Goal: Information Seeking & Learning: Learn about a topic

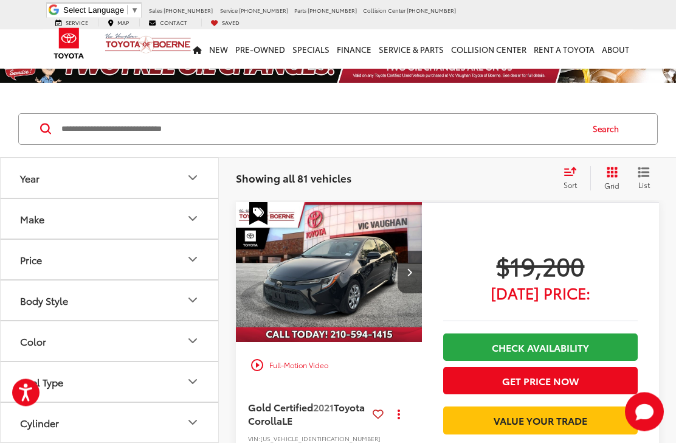
scroll to position [26, 0]
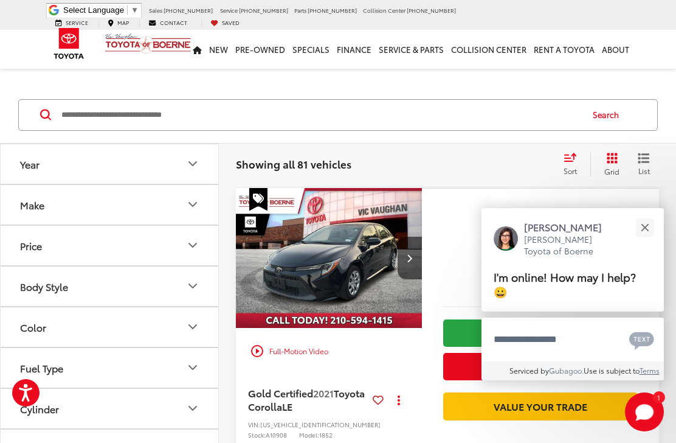
click at [469, 212] on div "Track Price $19,200 [DATE] Price: Check Availability Get Price Now Value Your T…" at bounding box center [540, 346] width 237 height 316
click at [649, 240] on button "Close" at bounding box center [645, 227] width 26 height 26
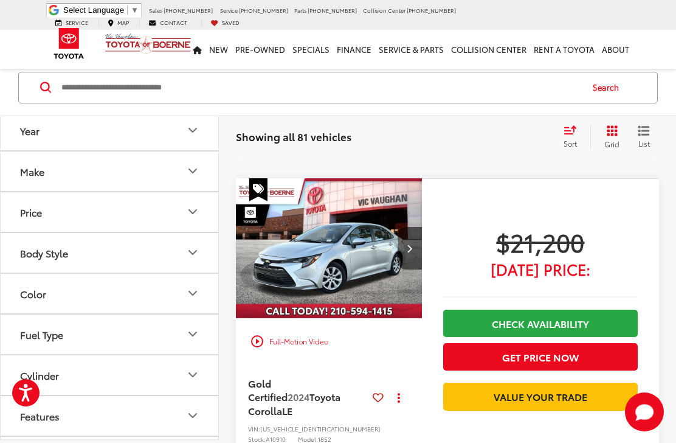
scroll to position [2045, 0]
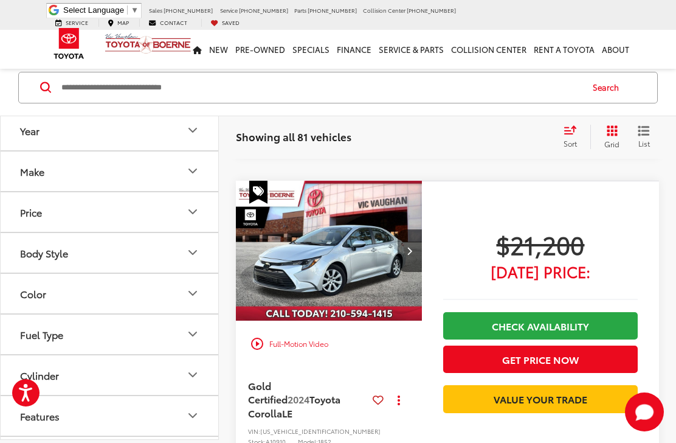
click at [398, 389] on button "Actions" at bounding box center [399, 399] width 21 height 21
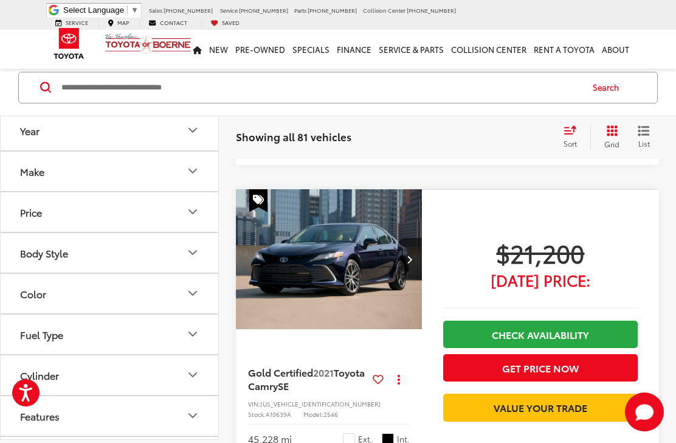
scroll to position [2859, 0]
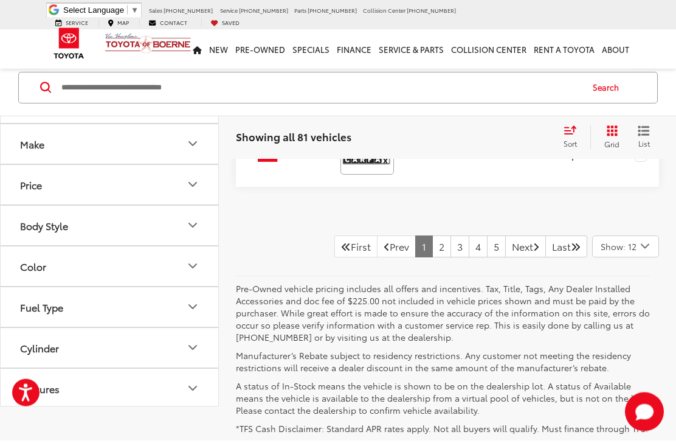
scroll to position [4866, 0]
